Goal: Information Seeking & Learning: Find specific fact

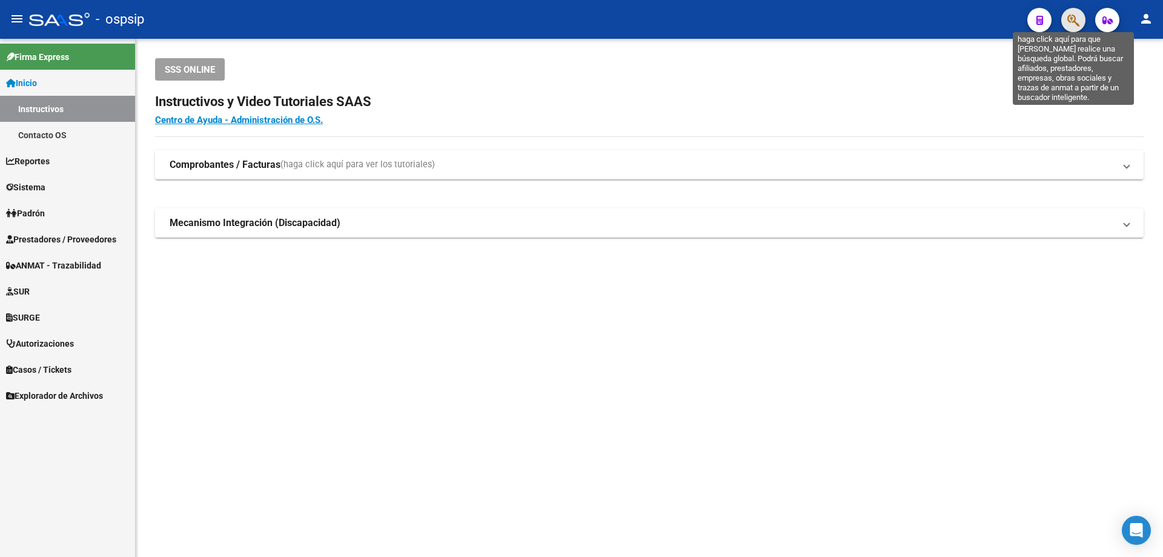
click at [1075, 22] on icon "button" at bounding box center [1074, 20] width 12 height 14
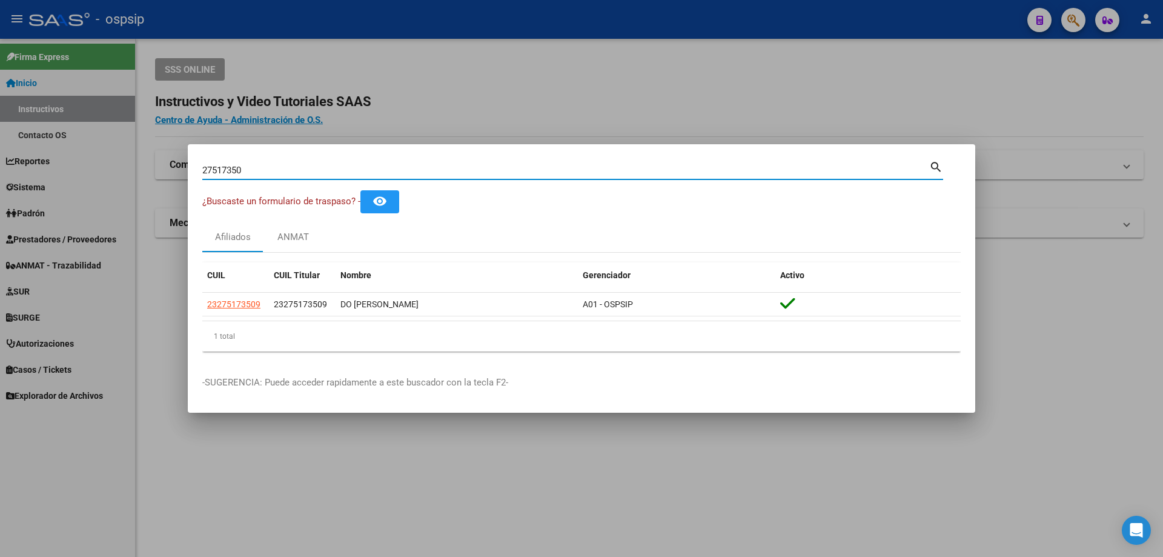
click at [228, 170] on input "27517350" at bounding box center [565, 170] width 727 height 11
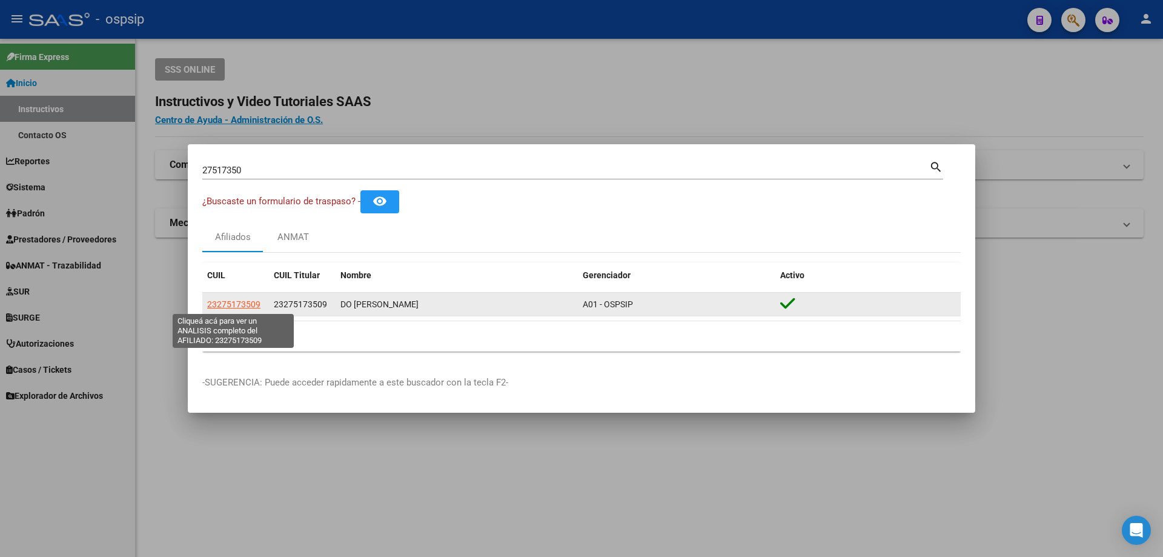
click at [241, 303] on span "23275173509" at bounding box center [233, 304] width 53 height 10
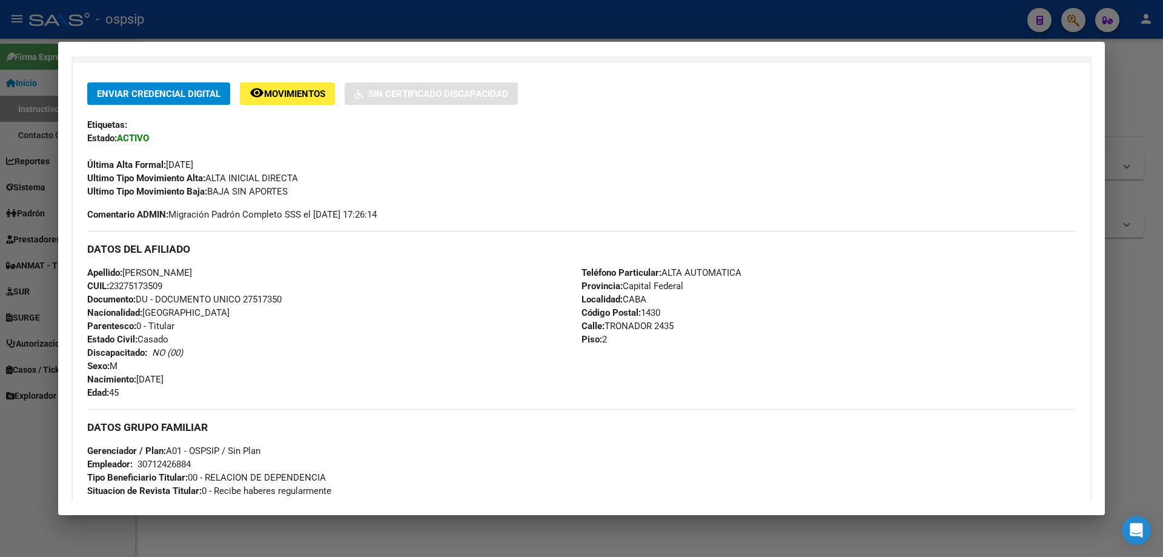
scroll to position [242, 0]
click at [298, 98] on span "Movimientos" at bounding box center [294, 92] width 61 height 11
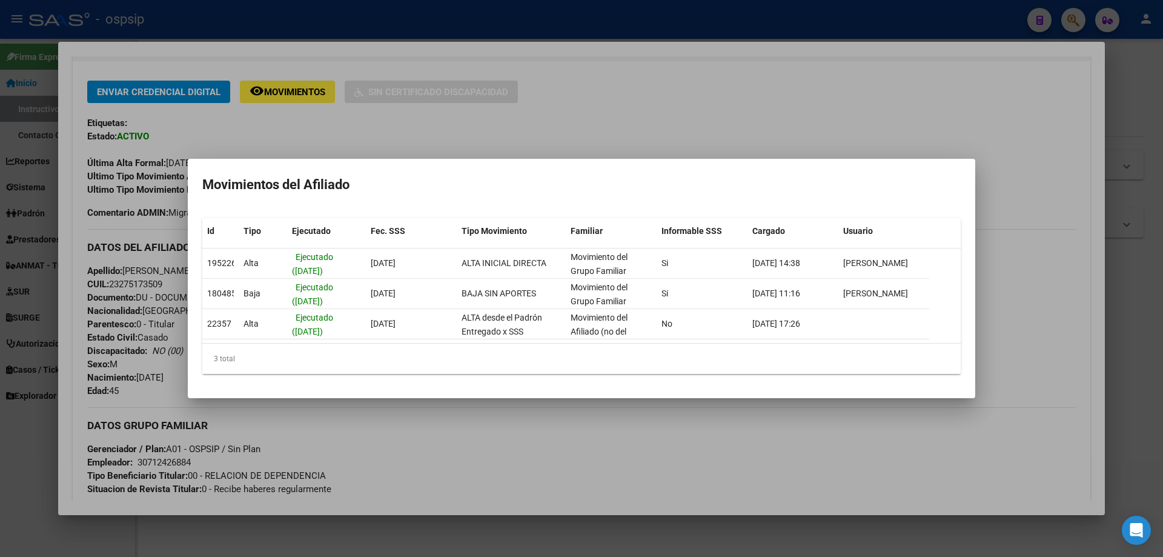
click at [626, 137] on div at bounding box center [581, 278] width 1163 height 557
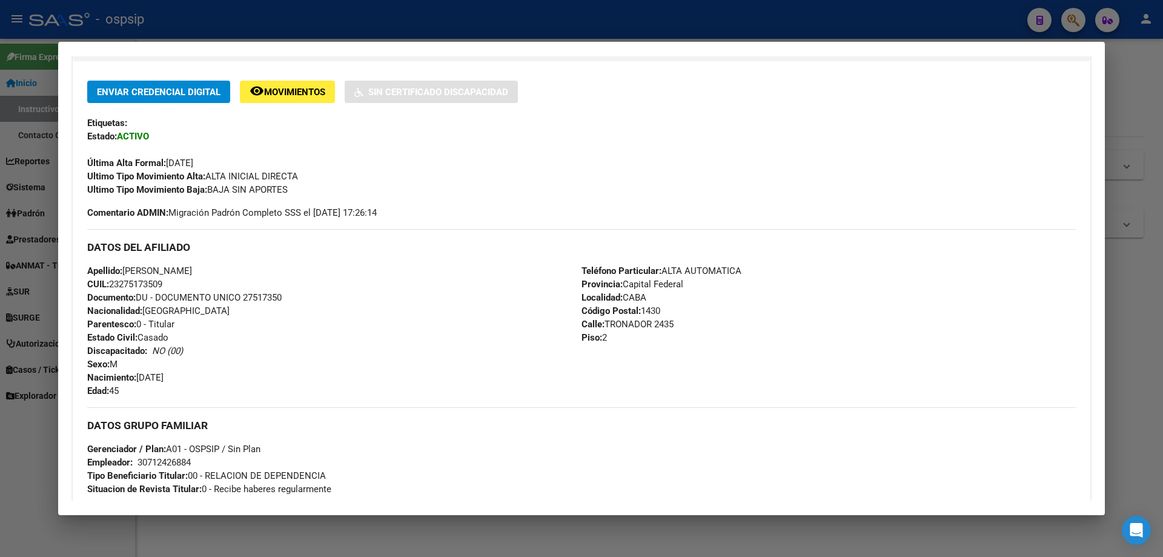
click at [261, 302] on span "Documento: DU - DOCUMENTO UNICO 27517350" at bounding box center [184, 297] width 194 height 11
copy span "27517350"
click at [460, 15] on div at bounding box center [581, 278] width 1163 height 557
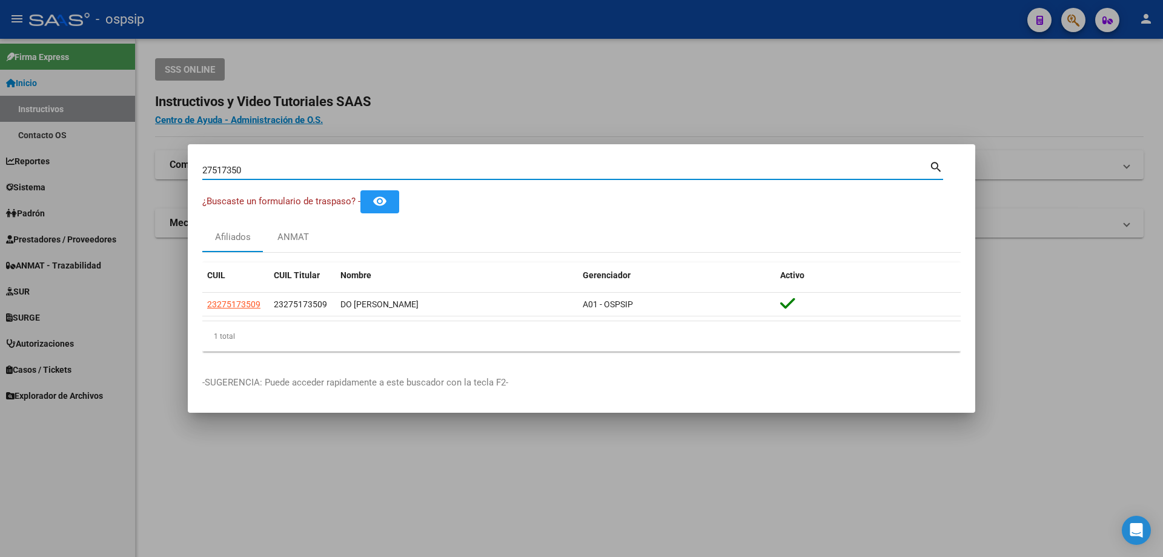
drag, startPoint x: 288, startPoint y: 165, endPoint x: 0, endPoint y: 57, distance: 307.9
click at [0, 73] on div "27517350 Buscar (apellido, dni, cuil, nro traspaso, cuit, obra social) search ¿…" at bounding box center [581, 278] width 1163 height 557
paste input "92955494"
drag, startPoint x: 256, startPoint y: 167, endPoint x: 0, endPoint y: 84, distance: 269.4
click at [0, 87] on div "92955494 Buscar (apellido, dni, cuil, nro traspaso, cuit, obra social) search ¿…" at bounding box center [581, 278] width 1163 height 557
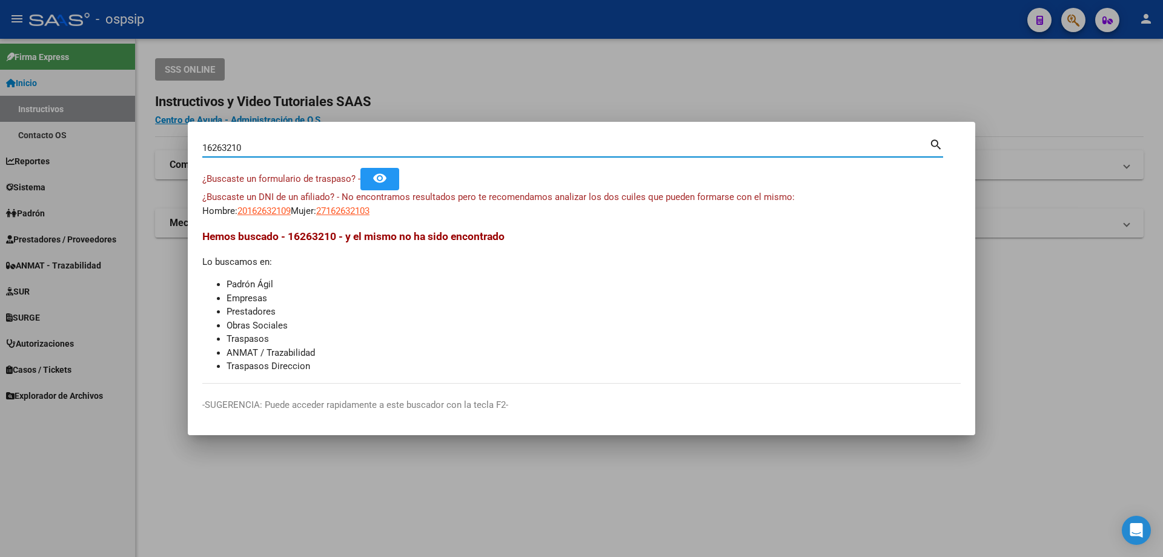
drag, startPoint x: 231, startPoint y: 149, endPoint x: 631, endPoint y: 446, distance: 498.5
click at [233, 157] on div "16263210 Buscar (apellido, dni, cuil, [PERSON_NAME], cuit, obra social) search" at bounding box center [572, 152] width 741 height 32
type input "16263610"
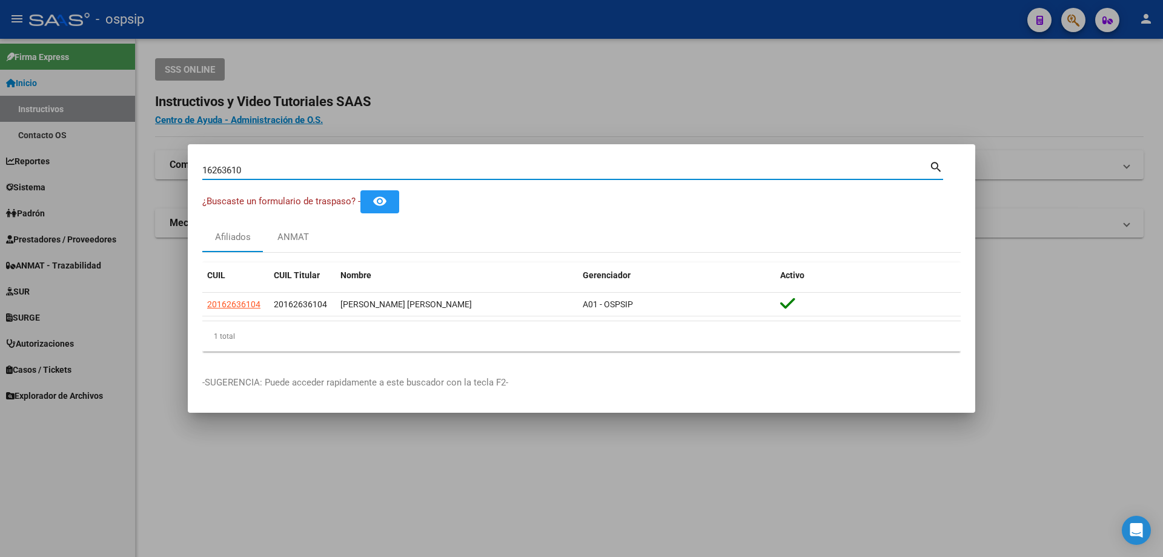
click at [221, 174] on input "16263610" at bounding box center [565, 170] width 727 height 11
